Goal: Task Accomplishment & Management: Use online tool/utility

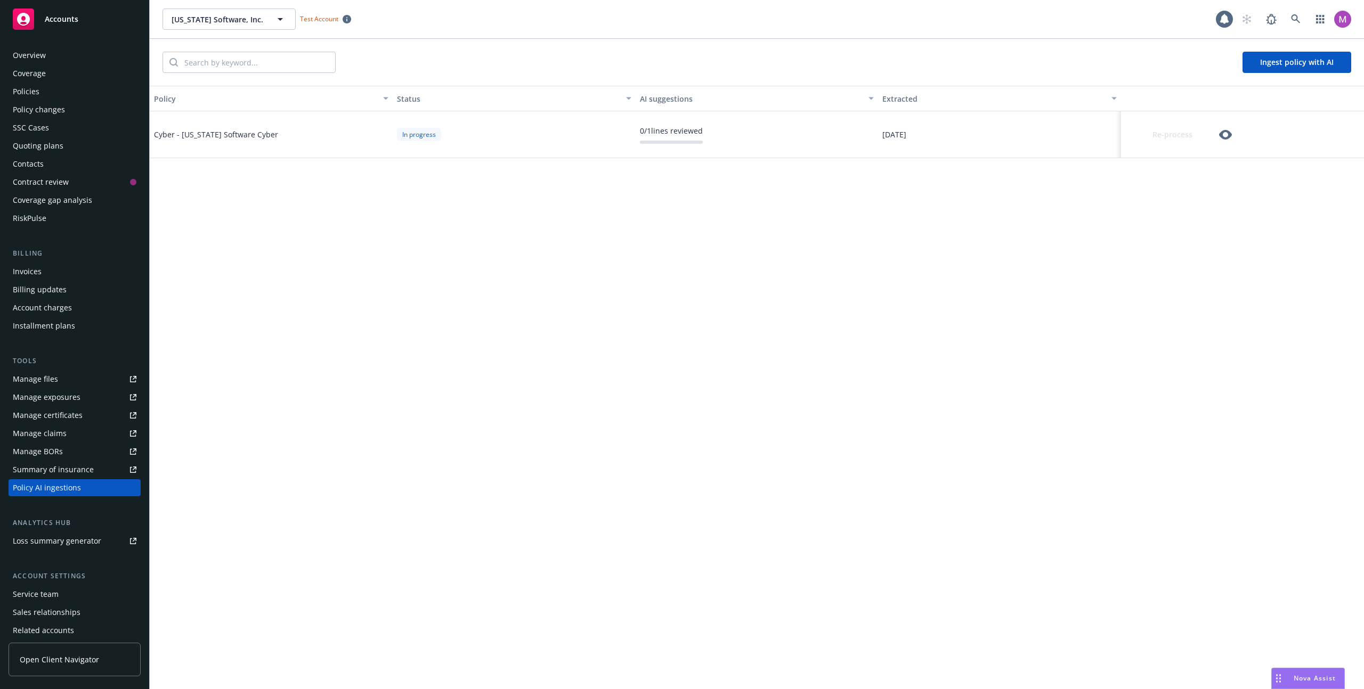
scroll to position [41, 0]
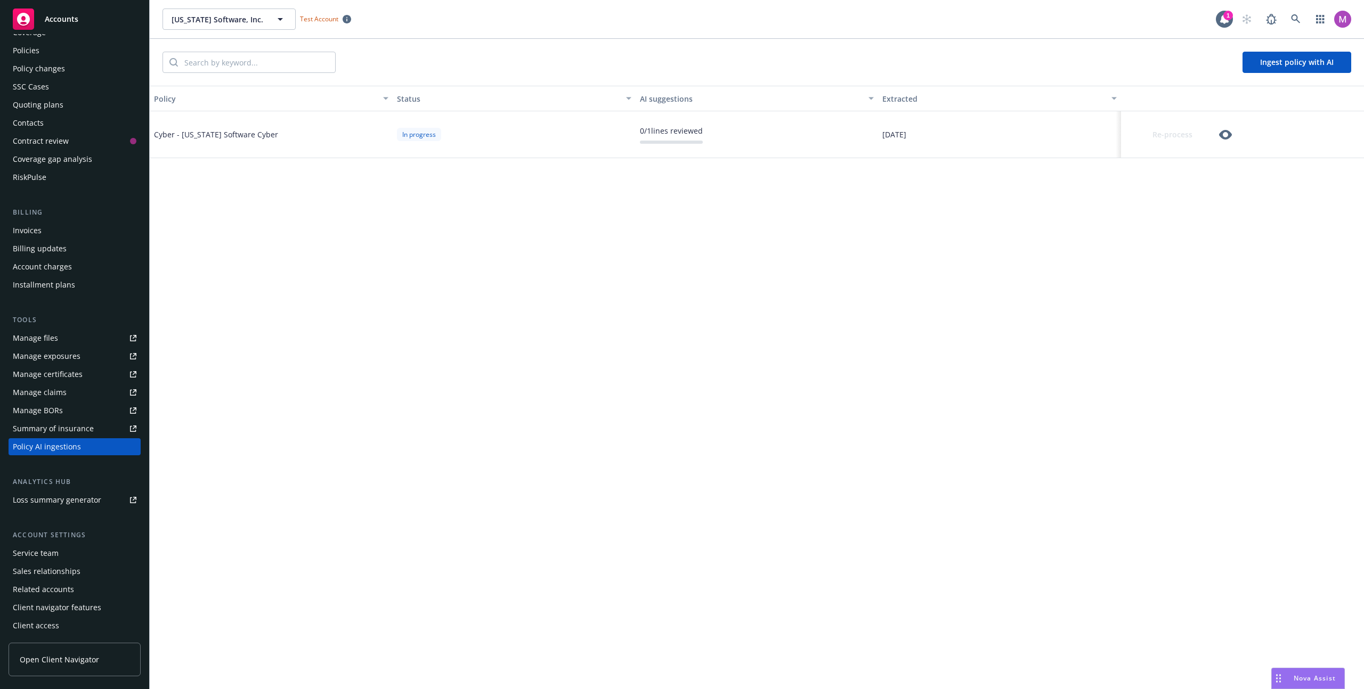
click at [1323, 677] on span "Nova Assist" at bounding box center [1315, 678] width 42 height 9
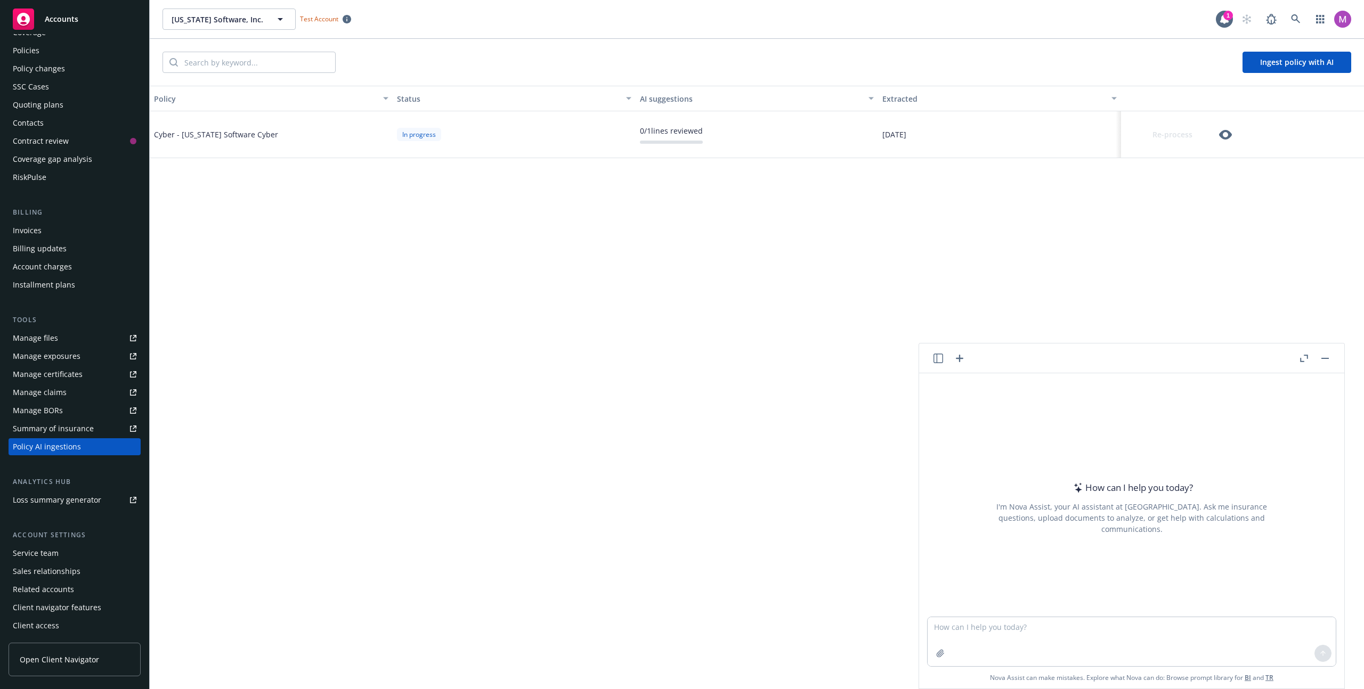
click at [936, 355] on icon "button" at bounding box center [939, 359] width 10 height 10
click at [874, 464] on p "All accounts" at bounding box center [885, 465] width 36 height 9
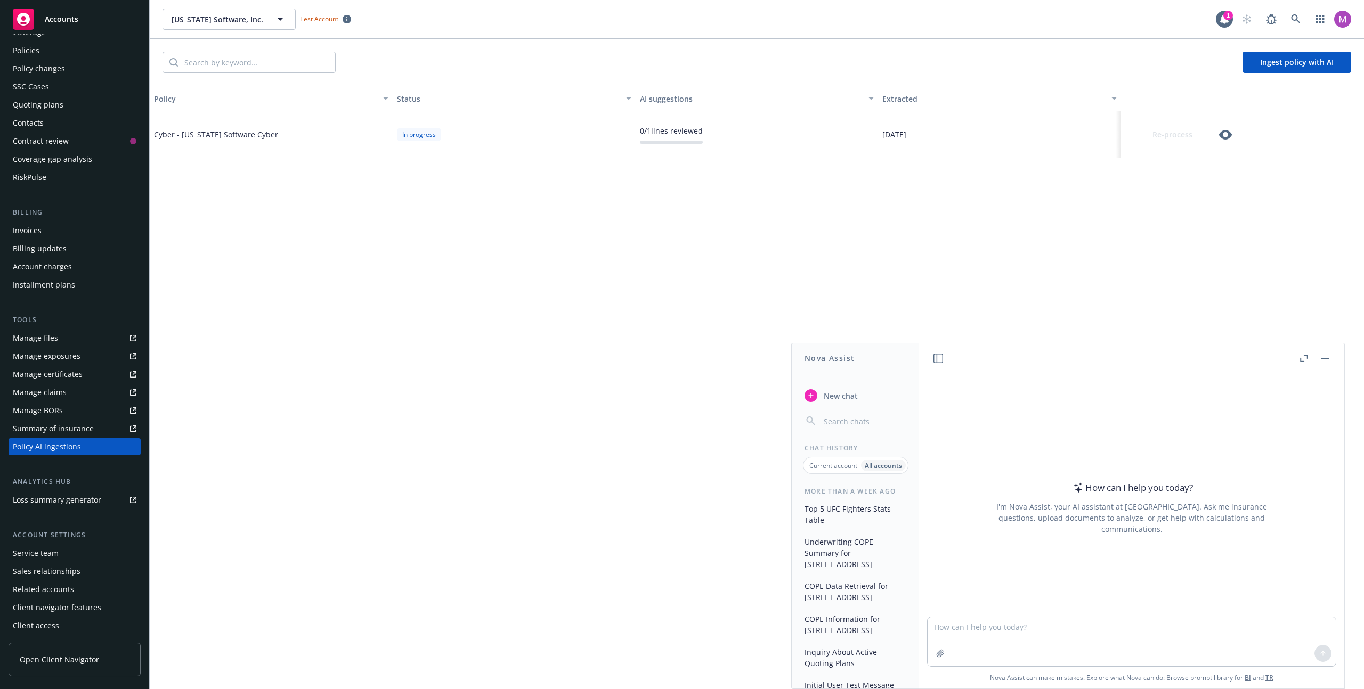
click at [855, 464] on p "Current account" at bounding box center [833, 465] width 48 height 9
click at [1050, 643] on textarea at bounding box center [1132, 642] width 408 height 49
click at [1001, 359] on header at bounding box center [1131, 359] width 425 height 30
click at [371, 283] on div "Policy Status AI suggestions Extracted Cyber - [US_STATE] Software Cyber In pro…" at bounding box center [757, 388] width 1214 height 604
click at [1296, 356] on header at bounding box center [1131, 359] width 425 height 30
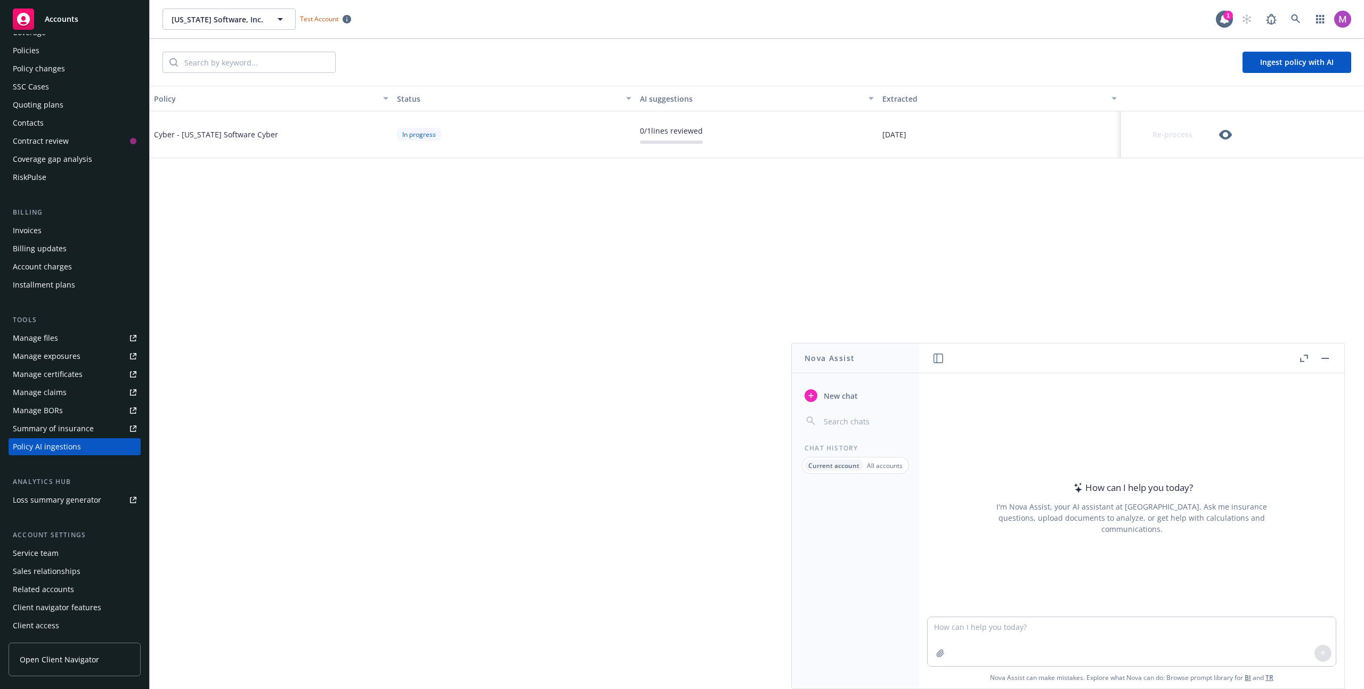
click at [1301, 356] on icon "button" at bounding box center [1304, 358] width 8 height 7
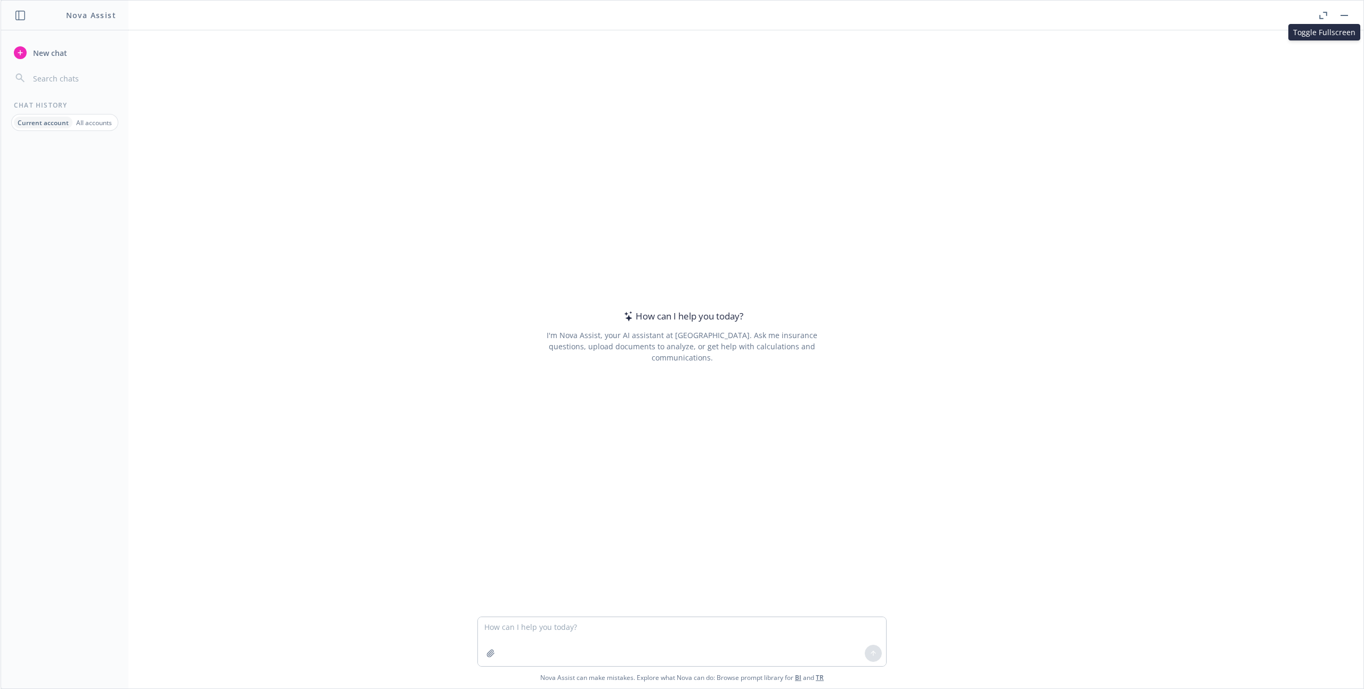
click at [944, 193] on div "How can I help you today? I'm Nova Assist, your AI assistant at Newfront. Ask m…" at bounding box center [682, 323] width 1363 height 587
click at [23, 11] on icon "button" at bounding box center [20, 16] width 10 height 10
click at [440, 115] on div "How can I help you today? I'm Nova Assist, your AI assistant at Newfront. Ask m…" at bounding box center [682, 323] width 1363 height 586
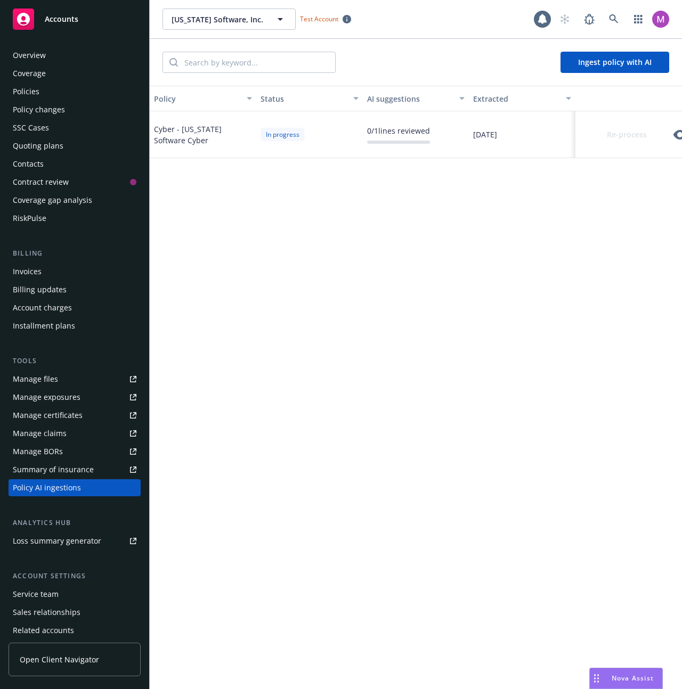
scroll to position [41, 0]
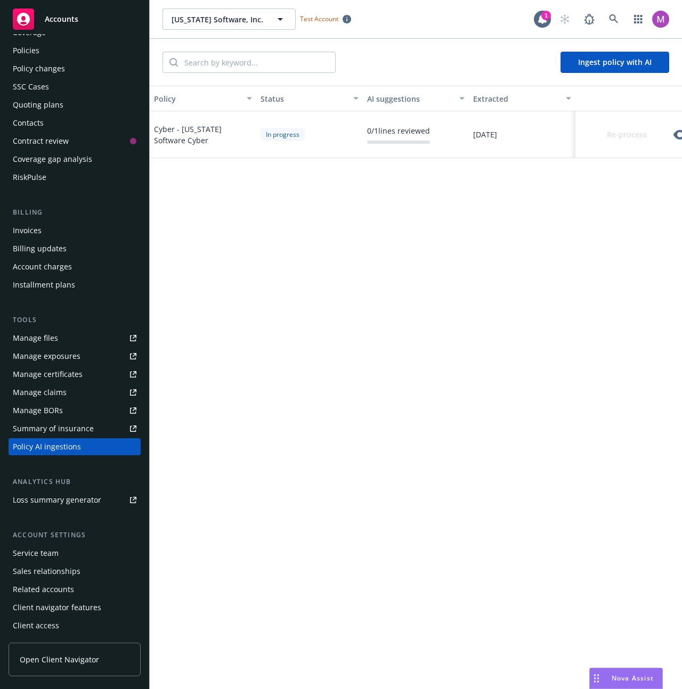
click at [173, 229] on div "Policy Status AI suggestions Extracted Cyber - Montana Software Cyber In progre…" at bounding box center [416, 388] width 532 height 604
click at [130, 141] on span at bounding box center [133, 141] width 6 height 6
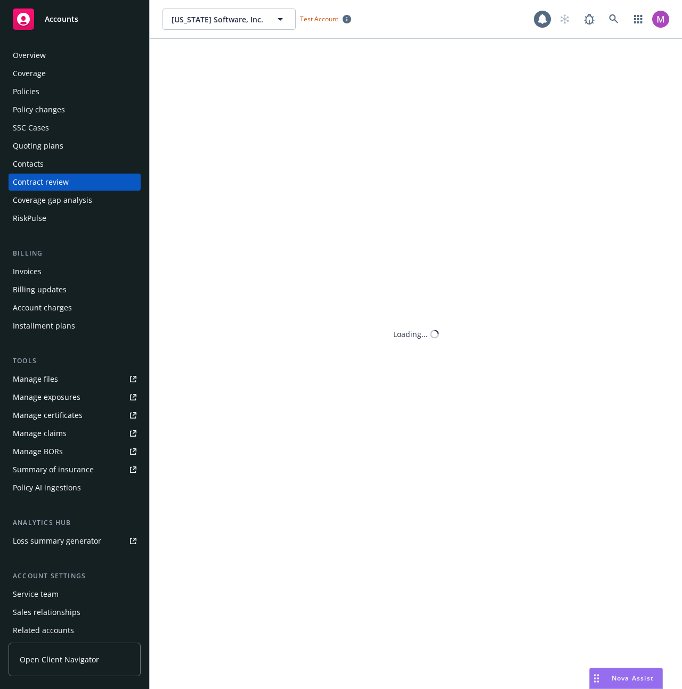
click at [121, 157] on div "Contacts" at bounding box center [75, 164] width 124 height 17
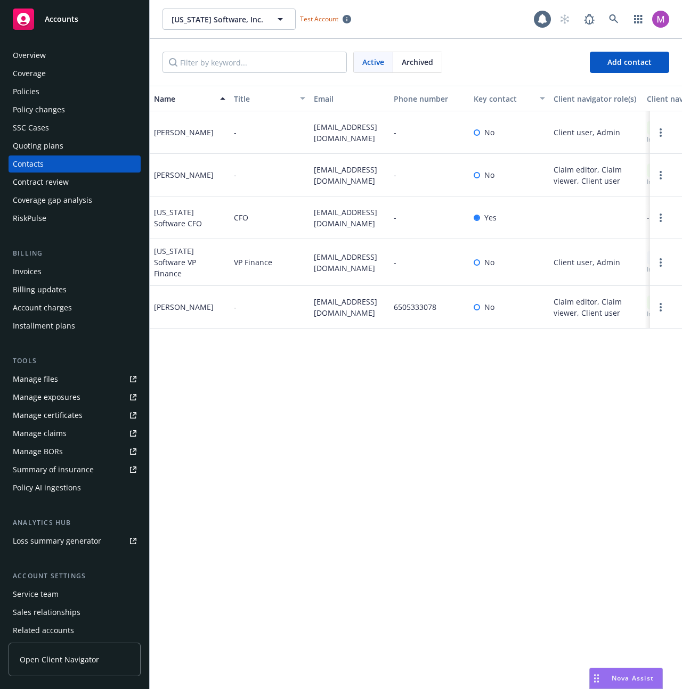
click at [112, 127] on div "SSC Cases" at bounding box center [75, 127] width 124 height 17
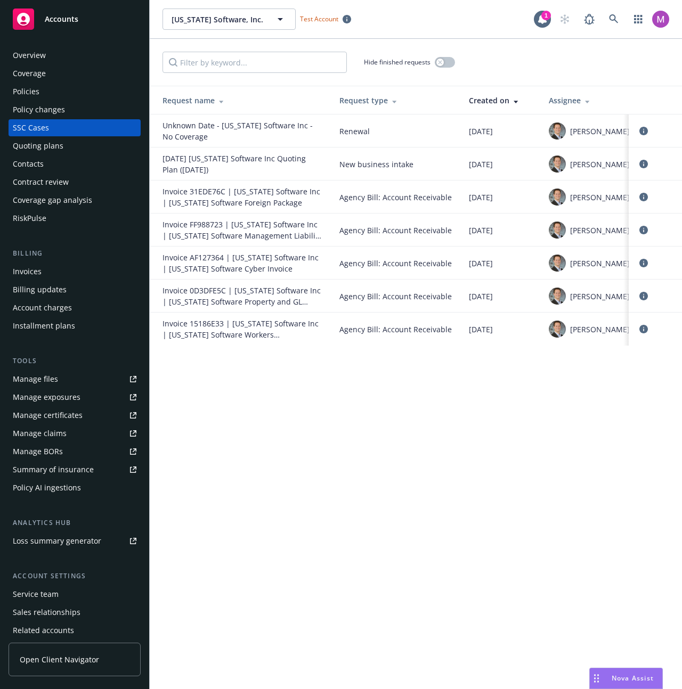
click at [112, 111] on div "Policy changes" at bounding box center [75, 109] width 124 height 17
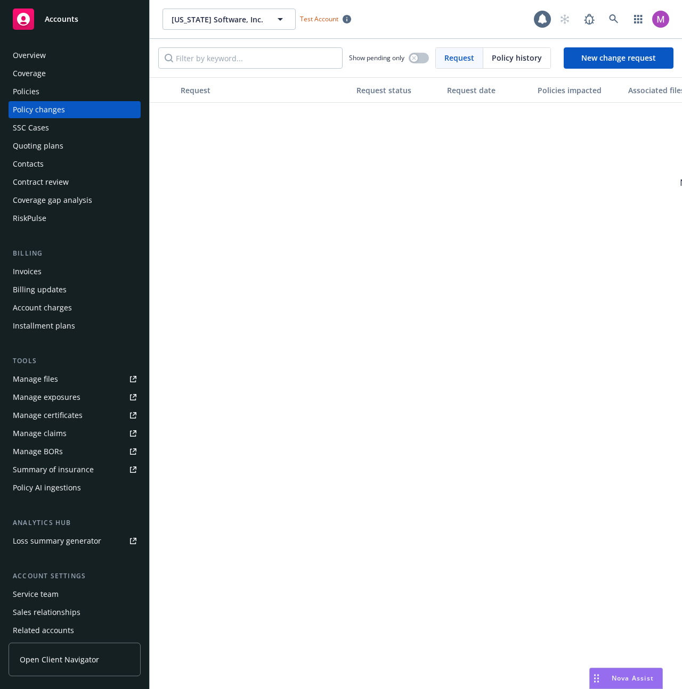
click at [120, 136] on div "Overview Coverage Policies Policy changes SSC Cases Quoting plans Contacts Cont…" at bounding box center [75, 137] width 132 height 180
click at [122, 127] on div "SSC Cases" at bounding box center [75, 127] width 124 height 17
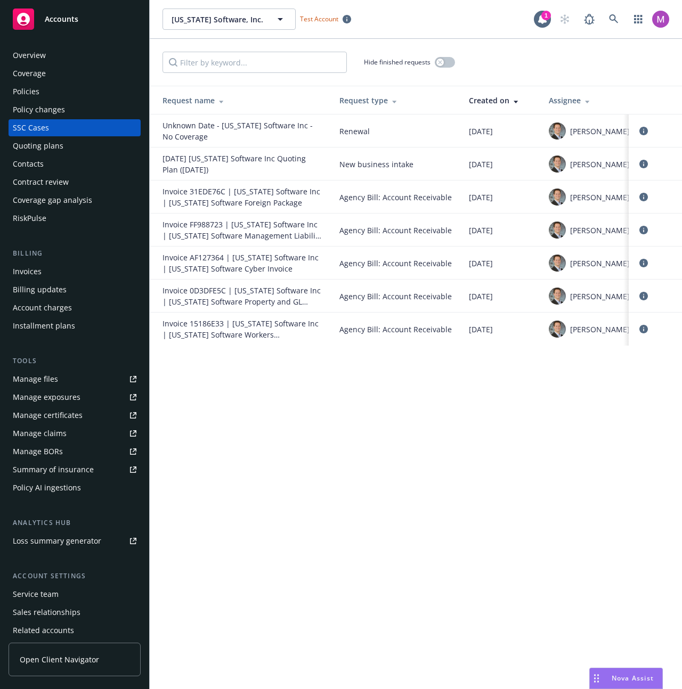
click at [72, 81] on div "Coverage" at bounding box center [75, 73] width 124 height 17
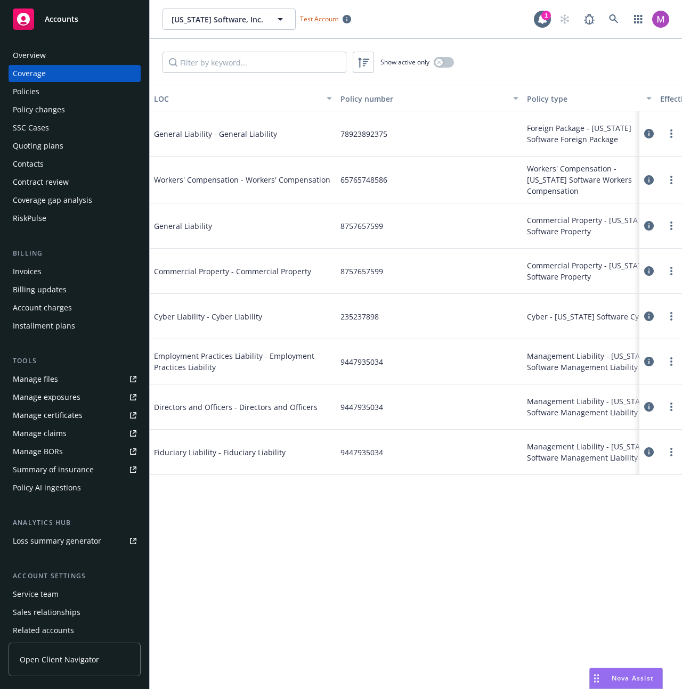
click at [39, 488] on div "Policy AI ingestions" at bounding box center [47, 488] width 68 height 17
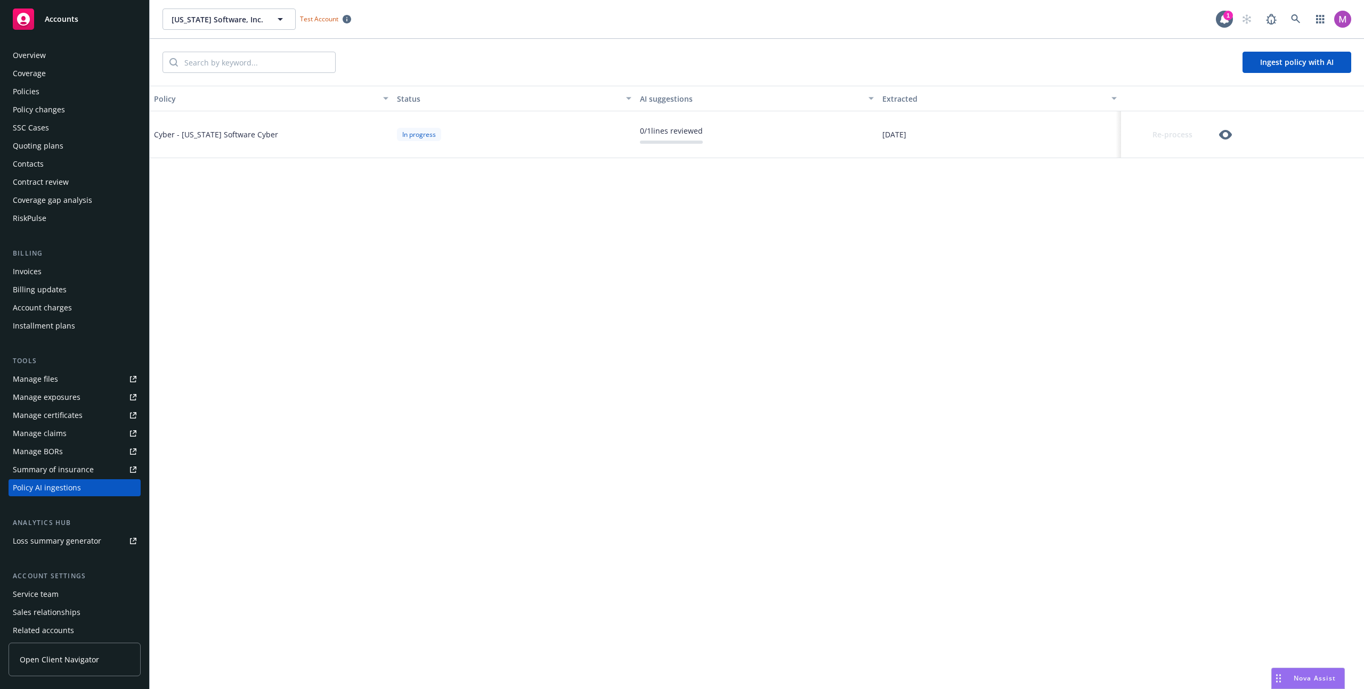
click at [278, 504] on div "Policy Status AI suggestions Extracted Cyber - [US_STATE] Software Cyber In pro…" at bounding box center [757, 388] width 1214 height 604
click at [681, 136] on icon "button" at bounding box center [1225, 134] width 13 height 13
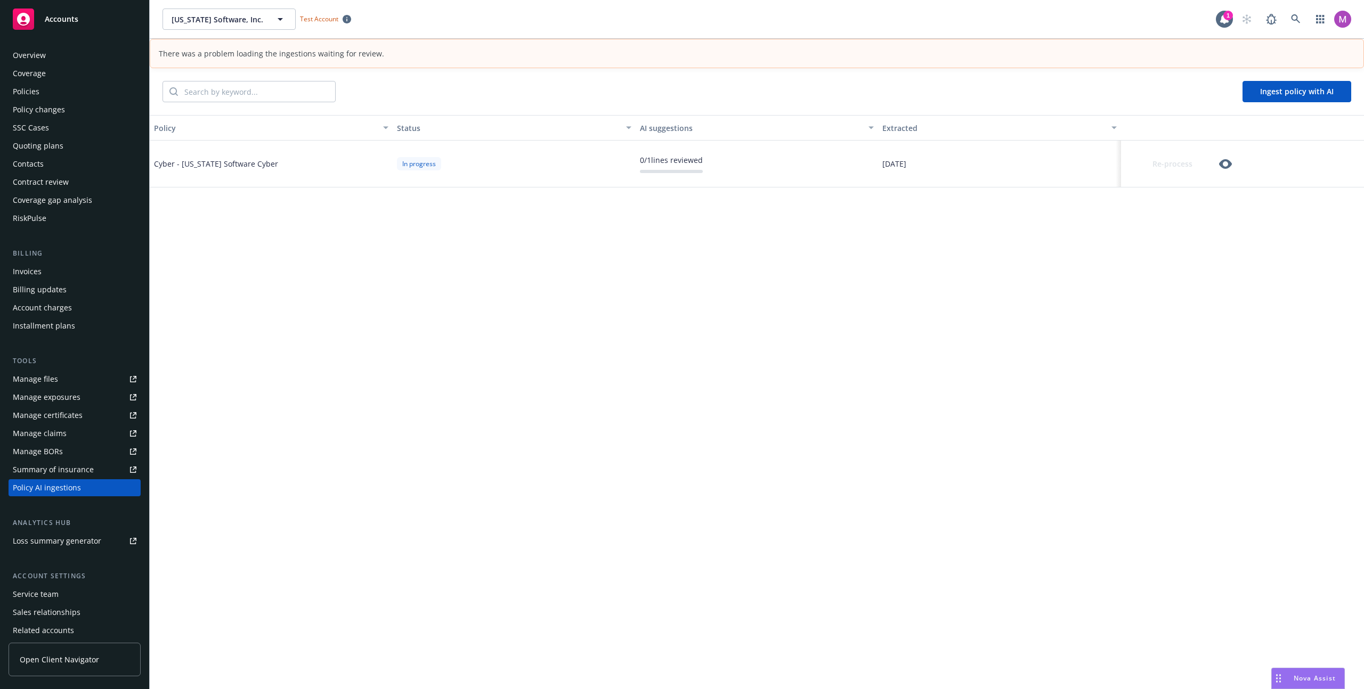
click at [53, 149] on div "Quoting plans" at bounding box center [38, 145] width 51 height 17
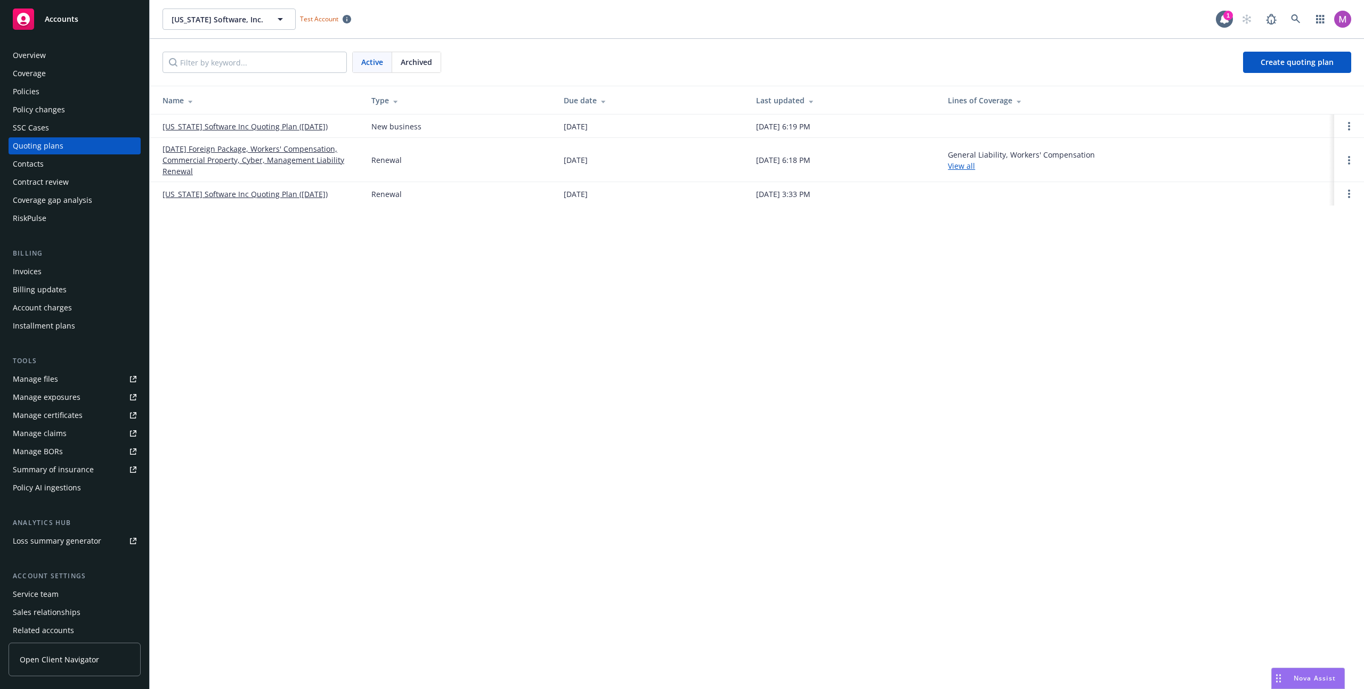
click at [288, 152] on link "02/14/25 Foreign Package, Workers' Compensation, Commercial Property, Cyber, Ma…" at bounding box center [259, 160] width 192 height 34
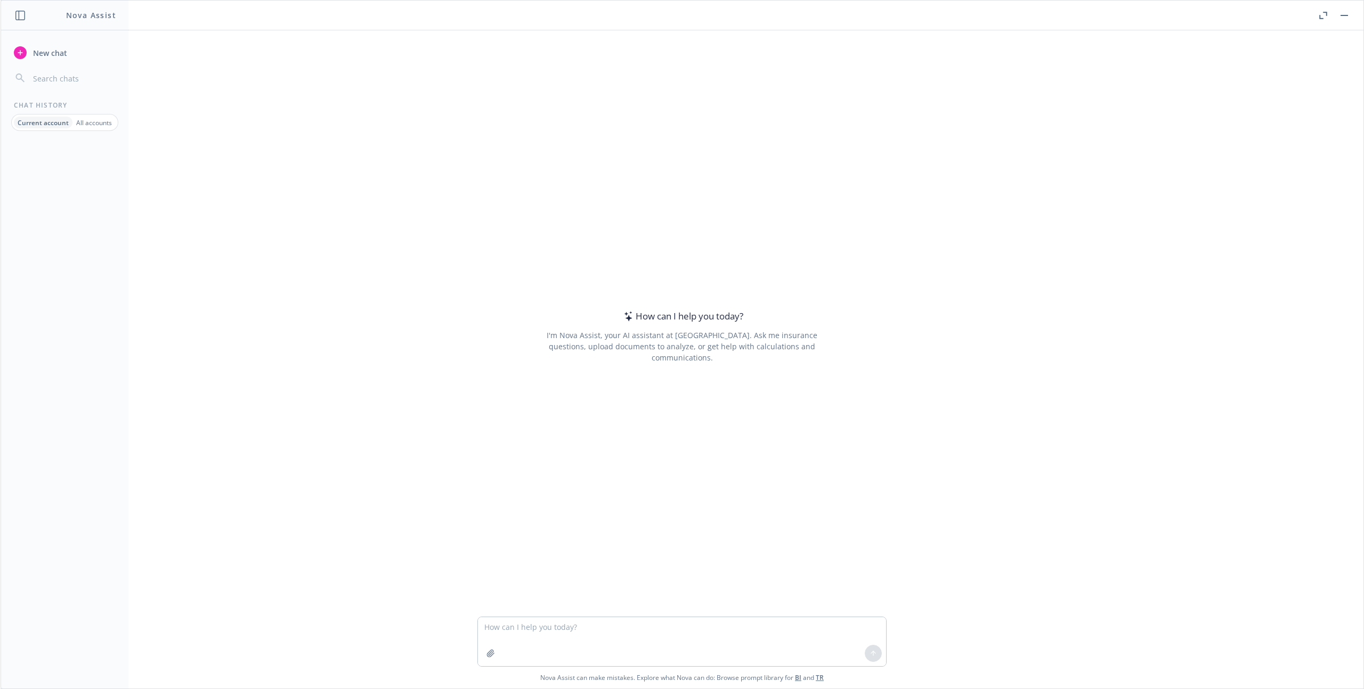
scroll to position [41, 0]
click at [526, 218] on div "How can I help you today? I'm Nova Assist, your AI assistant at Newfront. Ask m…" at bounding box center [681, 337] width 409 height 510
click at [291, 103] on div "How can I help you today? I'm Nova Assist, your AI assistant at Newfront. Ask m…" at bounding box center [682, 323] width 1363 height 587
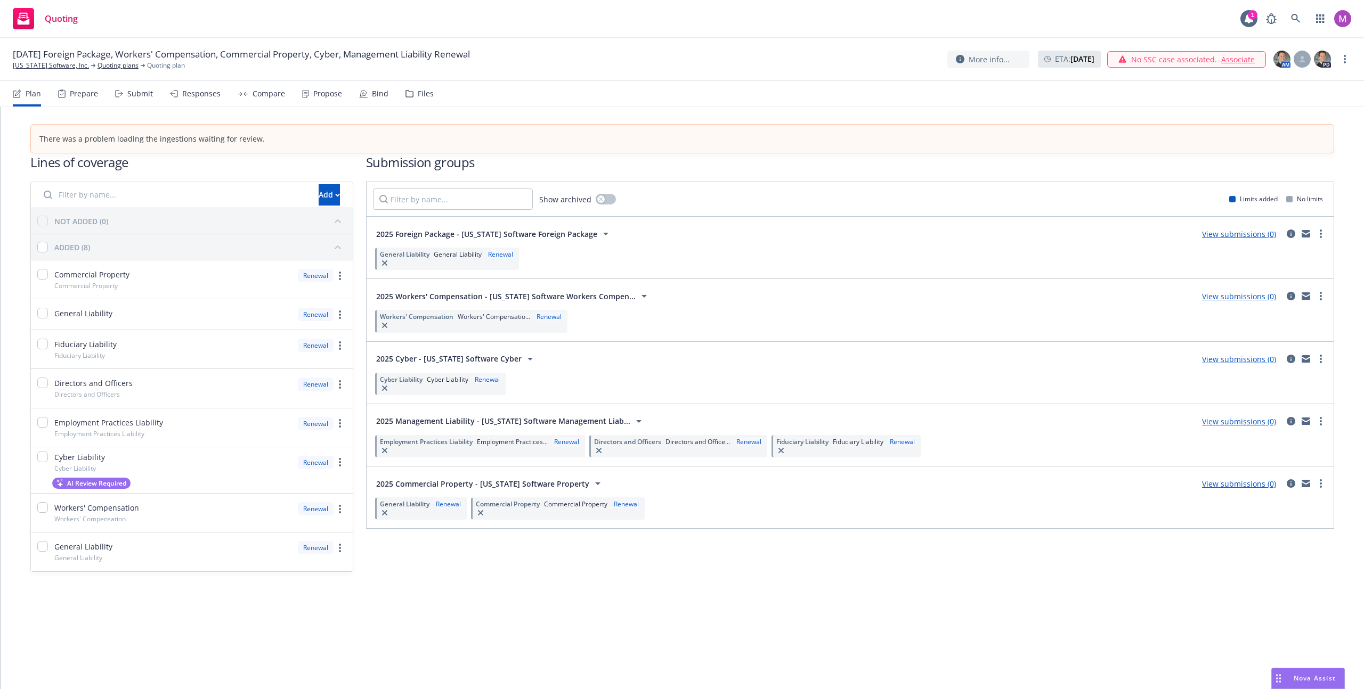
click at [90, 486] on span "AI Review Required" at bounding box center [96, 483] width 59 height 9
click at [91, 484] on span "AI Review Required" at bounding box center [96, 483] width 59 height 9
click at [93, 485] on span "AI Review Required" at bounding box center [96, 483] width 59 height 9
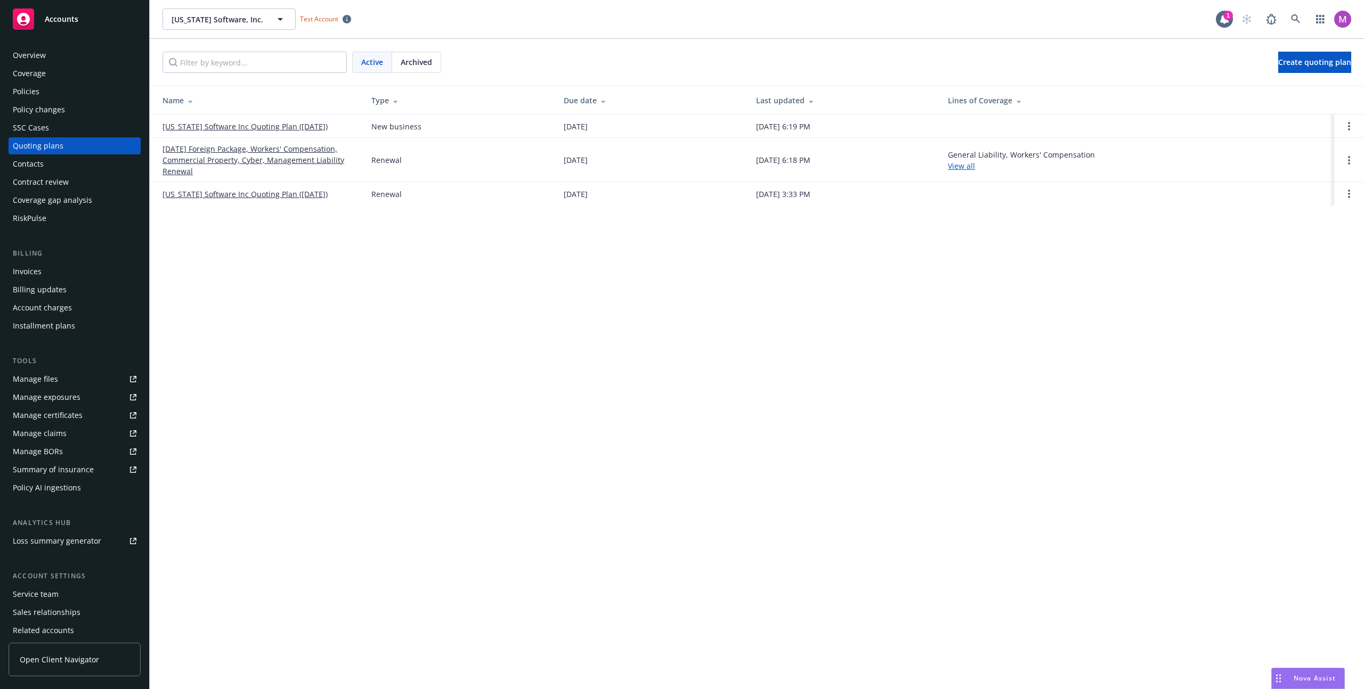
click at [85, 472] on div "Summary of insurance" at bounding box center [53, 469] width 81 height 17
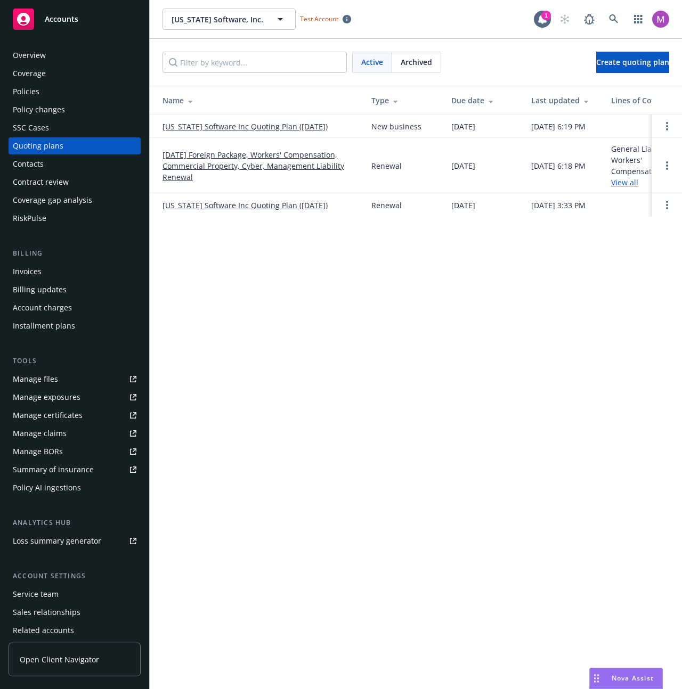
click at [513, 296] on div "[US_STATE] Software, Inc. [US_STATE] Software, Inc. Test Account 1 Active Archi…" at bounding box center [416, 344] width 532 height 689
click at [90, 473] on div "Summary of insurance" at bounding box center [53, 469] width 81 height 17
click at [422, 314] on div "Montana Software, Inc. Montana Software, Inc. Test Account 1 Active Archived Cr…" at bounding box center [416, 344] width 532 height 689
click at [51, 482] on div "Policy AI ingestions" at bounding box center [47, 488] width 68 height 17
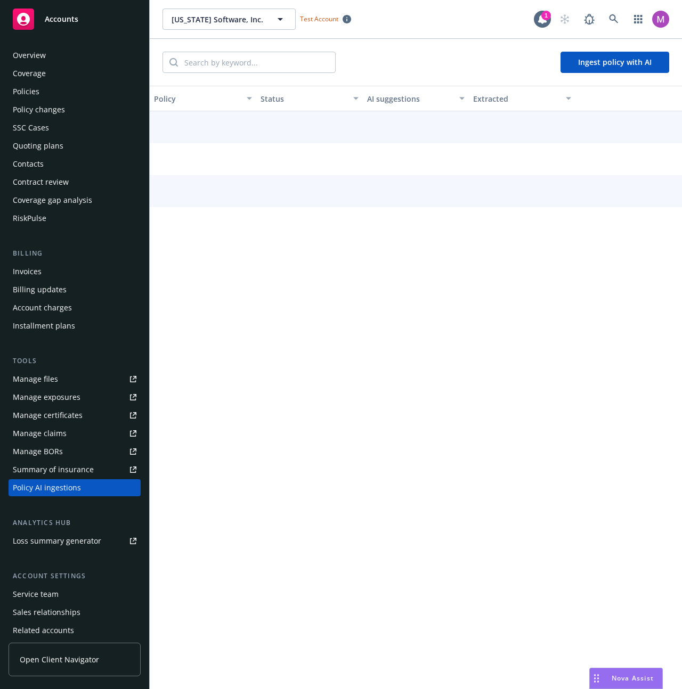
scroll to position [41, 0]
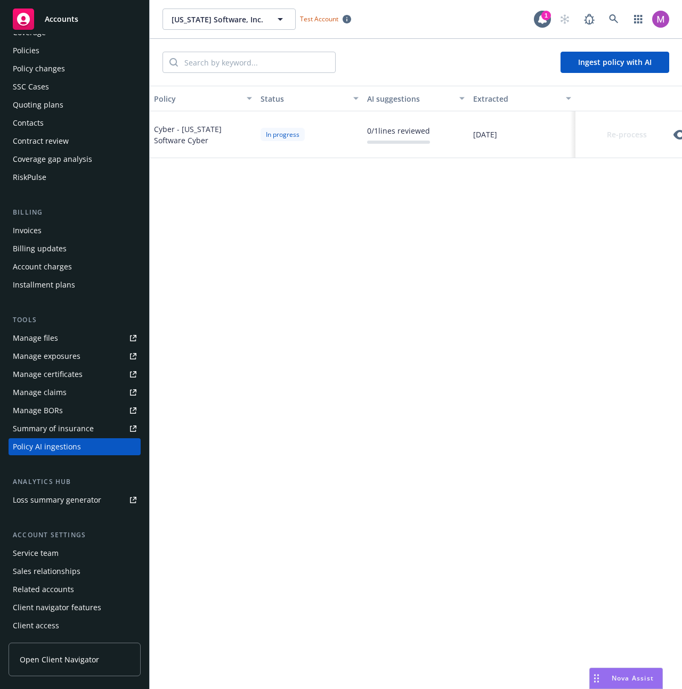
click at [593, 70] on button "Ingest policy with AI" at bounding box center [615, 62] width 109 height 21
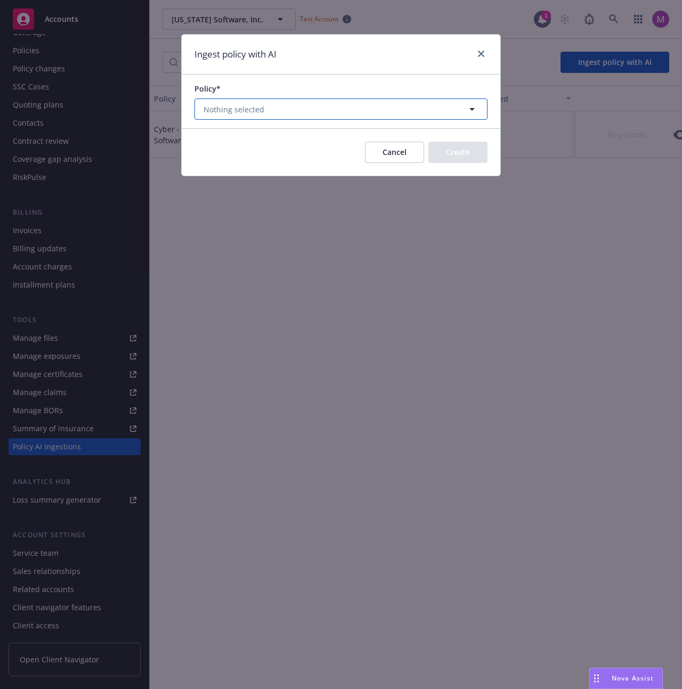
click at [454, 110] on button "Nothing selected" at bounding box center [340, 109] width 293 height 21
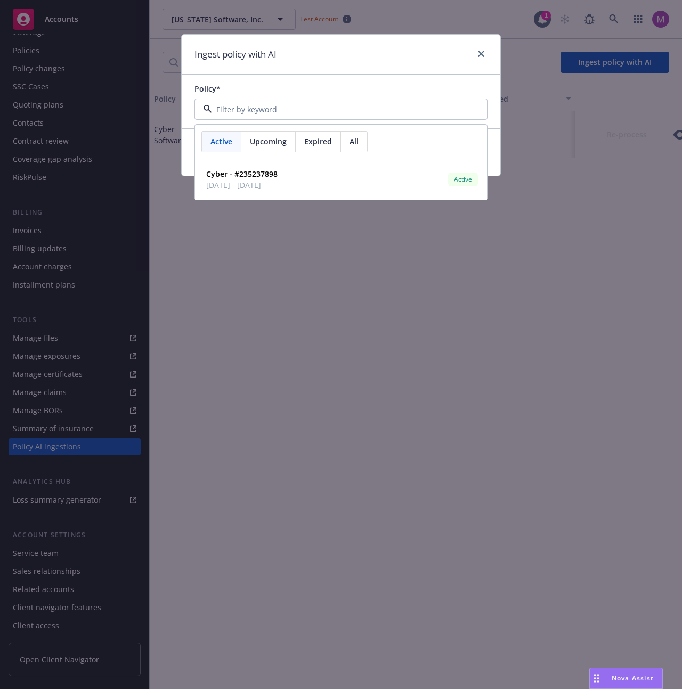
click at [423, 266] on div "Ingest policy with AI Policy* Active Upcoming Expired All Cyber - #235237898 08…" at bounding box center [341, 344] width 682 height 689
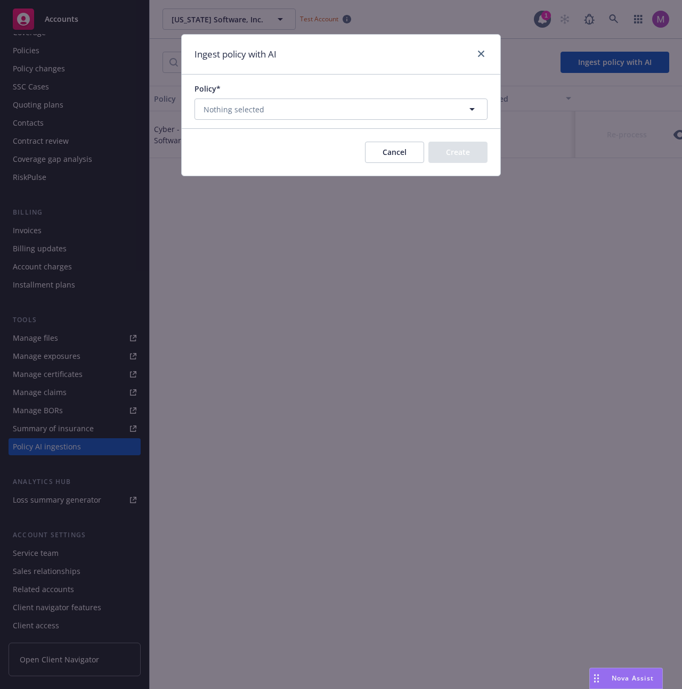
click at [405, 159] on button "Cancel" at bounding box center [394, 152] width 59 height 21
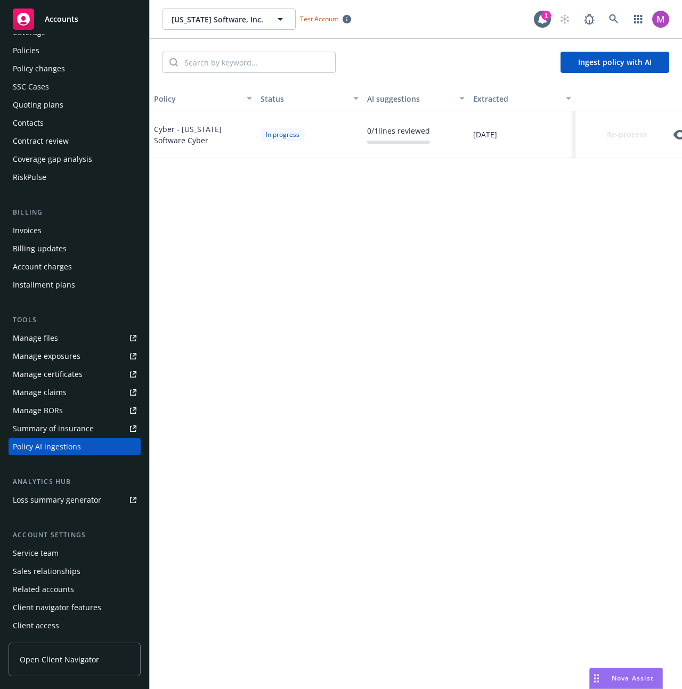
drag, startPoint x: 211, startPoint y: 127, endPoint x: 282, endPoint y: 134, distance: 71.3
click at [211, 127] on div "Cyber - Montana Software Cyber" at bounding box center [203, 135] width 98 height 22
click at [423, 134] on div "0 / 1 lines reviewed" at bounding box center [398, 130] width 63 height 11
click at [613, 52] on button "Ingest policy with AI" at bounding box center [615, 62] width 109 height 21
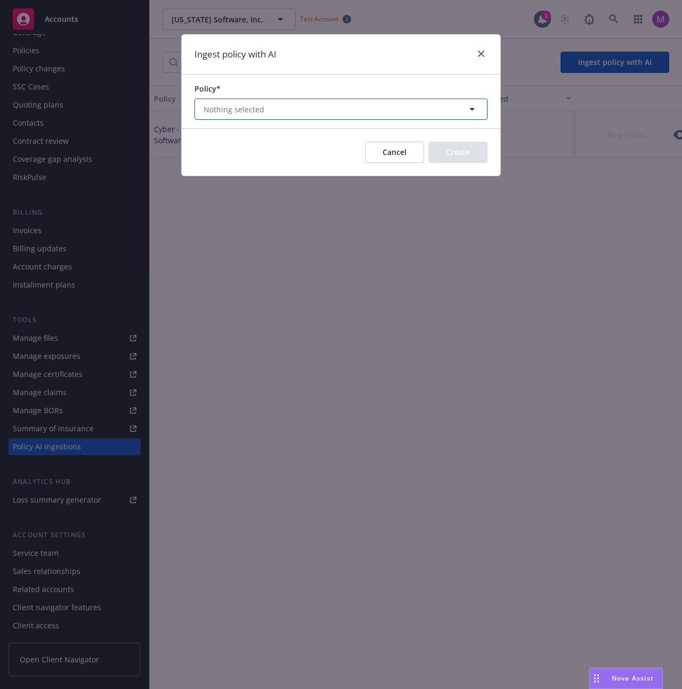
click at [378, 118] on button "Nothing selected" at bounding box center [340, 109] width 293 height 21
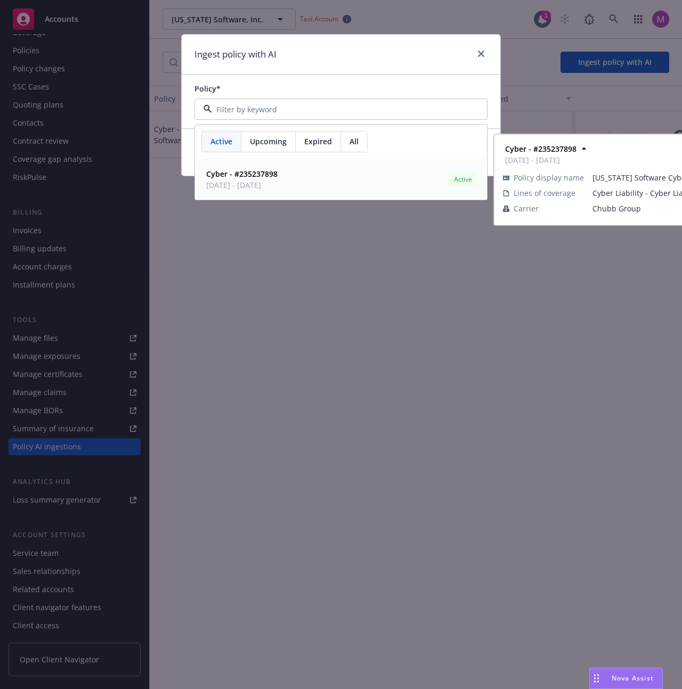
click at [267, 139] on span "Upcoming" at bounding box center [268, 141] width 37 height 11
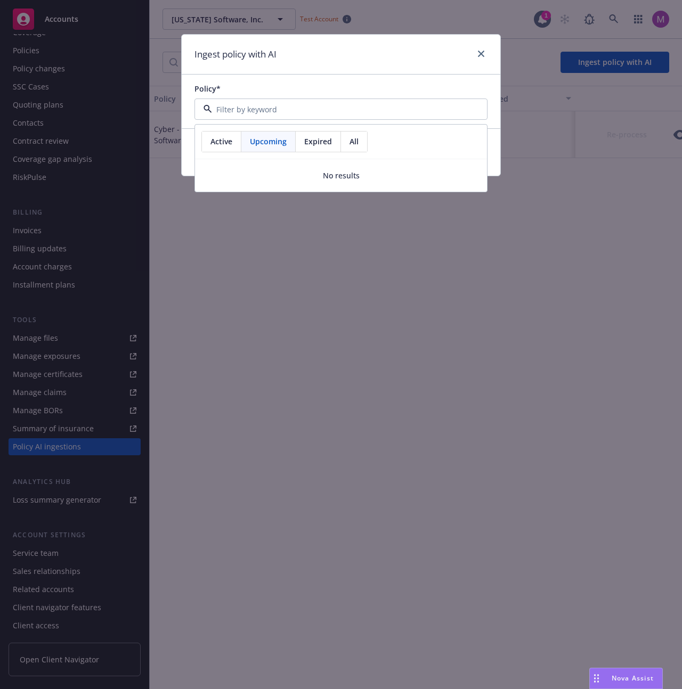
drag, startPoint x: 310, startPoint y: 137, endPoint x: 352, endPoint y: 143, distance: 42.5
click at [310, 137] on span "Expired" at bounding box center [318, 141] width 28 height 11
click at [352, 143] on span "All" at bounding box center [354, 141] width 9 height 11
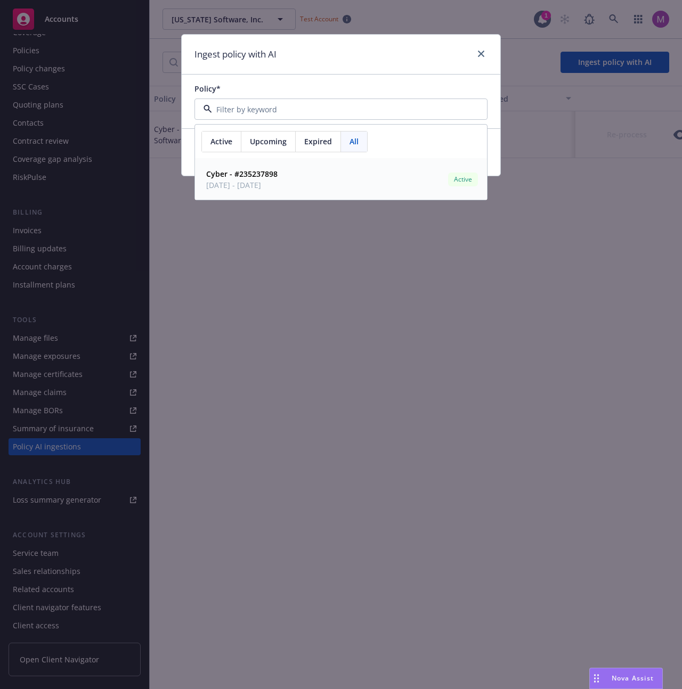
click at [405, 250] on div "Ingest policy with AI Policy* Active Upcoming Expired All Cyber - #235237898 08…" at bounding box center [341, 344] width 682 height 689
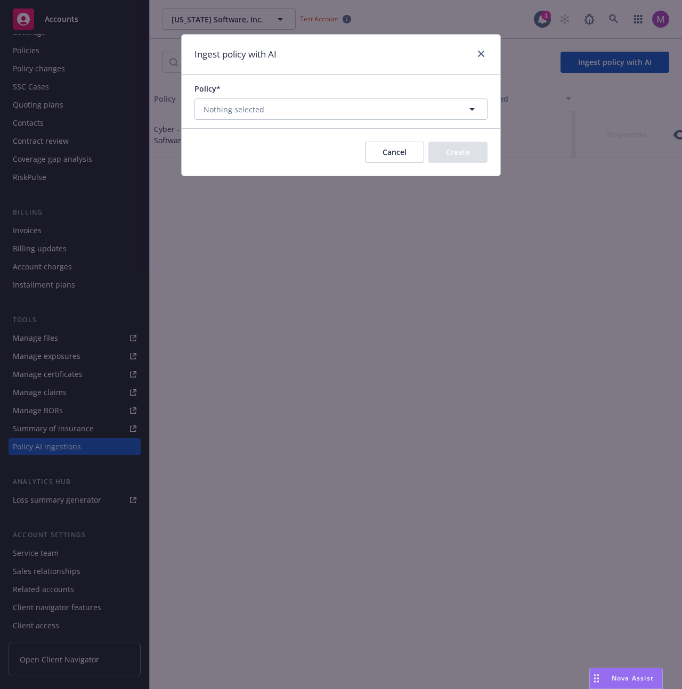
click at [391, 163] on div "Cancel Create" at bounding box center [426, 152] width 123 height 21
click at [392, 160] on button "Cancel" at bounding box center [394, 152] width 59 height 21
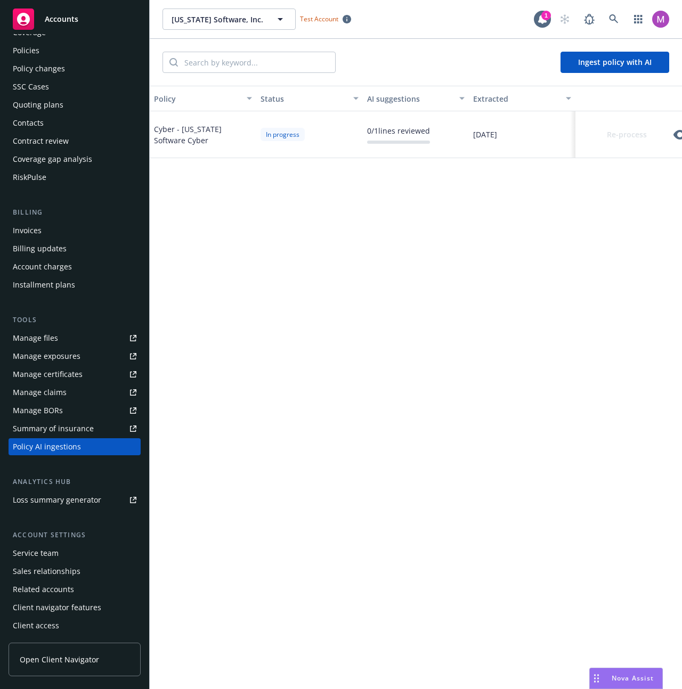
click at [531, 263] on div "Policy Status AI suggestions Extracted Cyber - Montana Software Cyber In progre…" at bounding box center [416, 388] width 532 height 604
click at [501, 286] on div "Policy Status AI suggestions Extracted Cyber - Montana Software Cyber In progre…" at bounding box center [416, 388] width 532 height 604
drag, startPoint x: 282, startPoint y: 373, endPoint x: 339, endPoint y: 348, distance: 61.8
click at [283, 373] on div "Policy Status AI suggestions Extracted Cyber - Montana Software Cyber In progre…" at bounding box center [416, 388] width 532 height 604
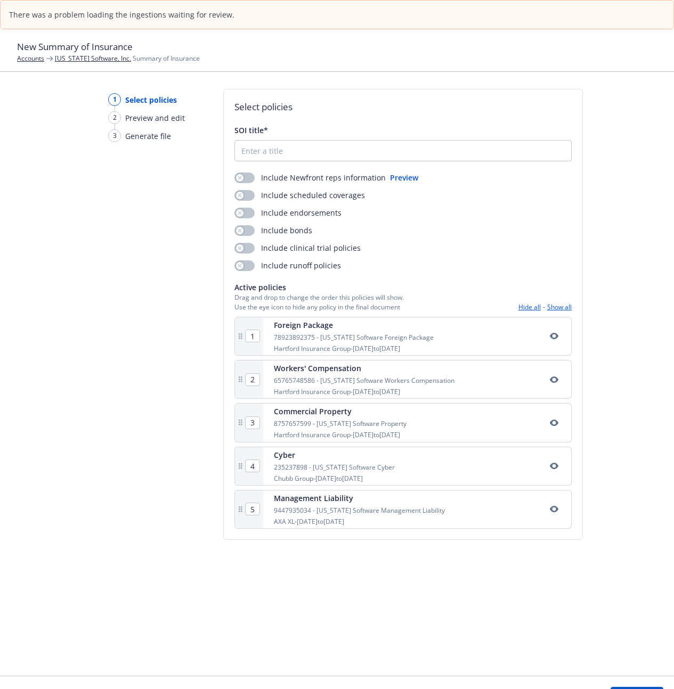
drag, startPoint x: 642, startPoint y: 135, endPoint x: 630, endPoint y: 94, distance: 43.2
click at [642, 135] on div "1 Select policies 2 Preview and edit 3 Generate file Select policies SOI title*…" at bounding box center [337, 382] width 674 height 587
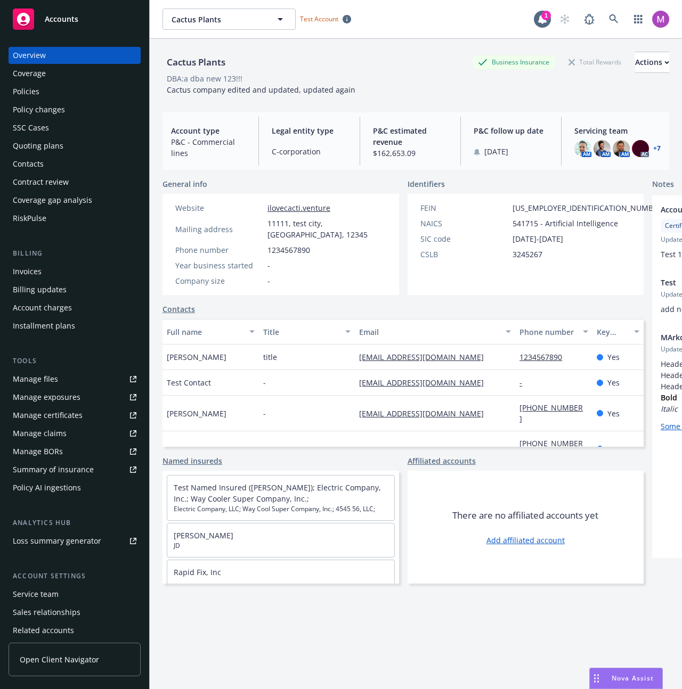
click at [623, 685] on div "Nova Assist" at bounding box center [626, 679] width 72 height 20
